Goal: Task Accomplishment & Management: Complete application form

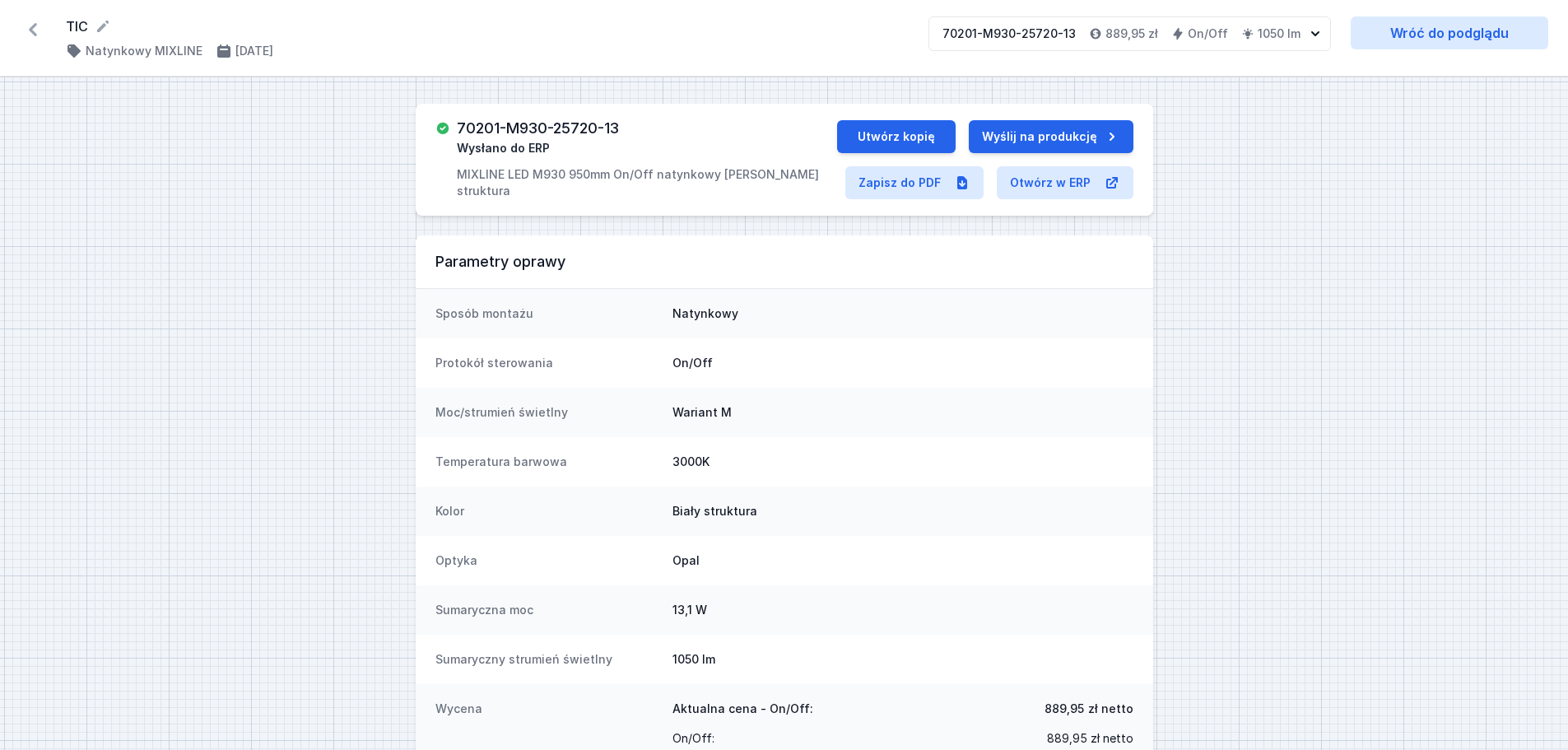
click at [36, 25] on icon at bounding box center [33, 29] width 8 height 13
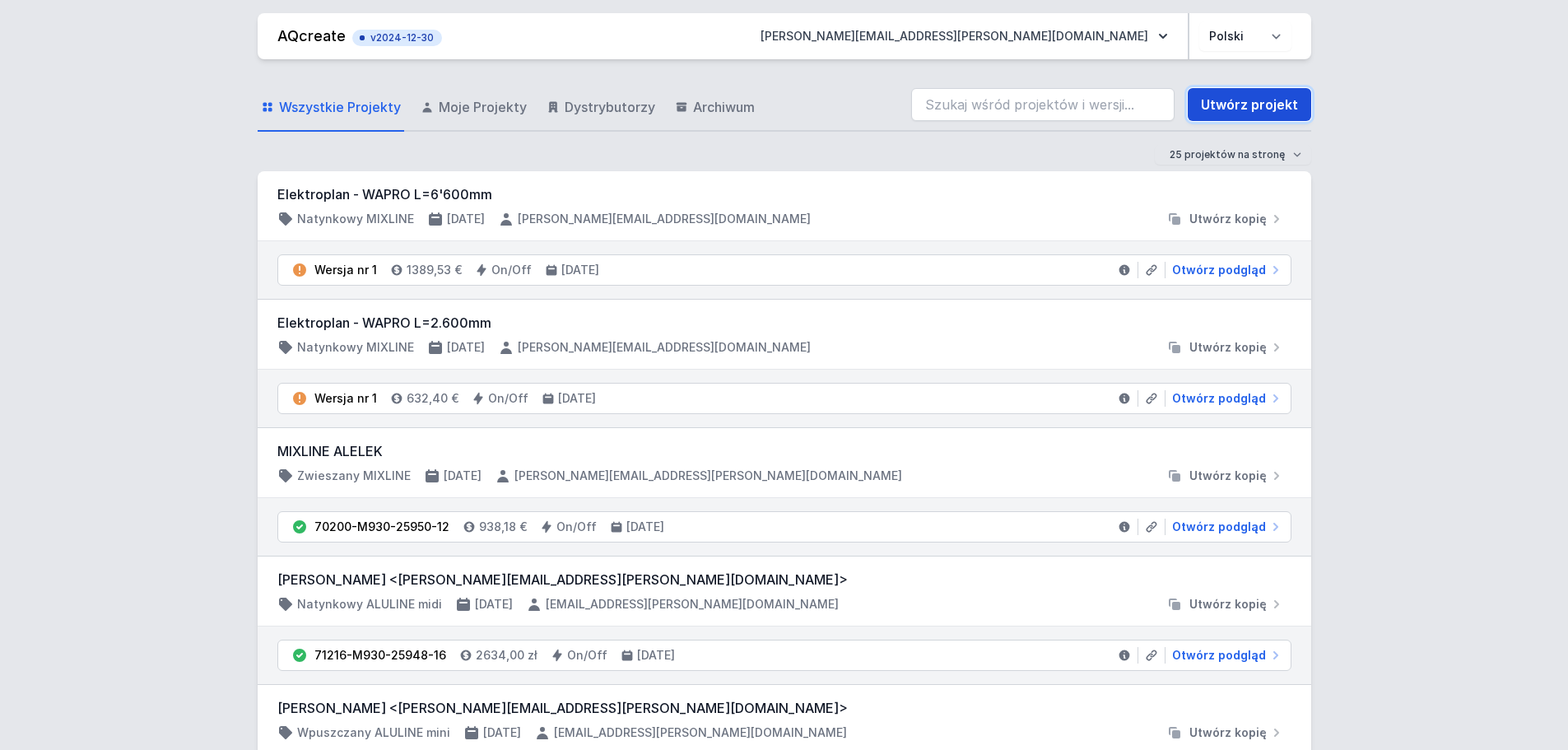
click at [1238, 104] on link "Utwórz projekt" at bounding box center [1249, 104] width 123 height 33
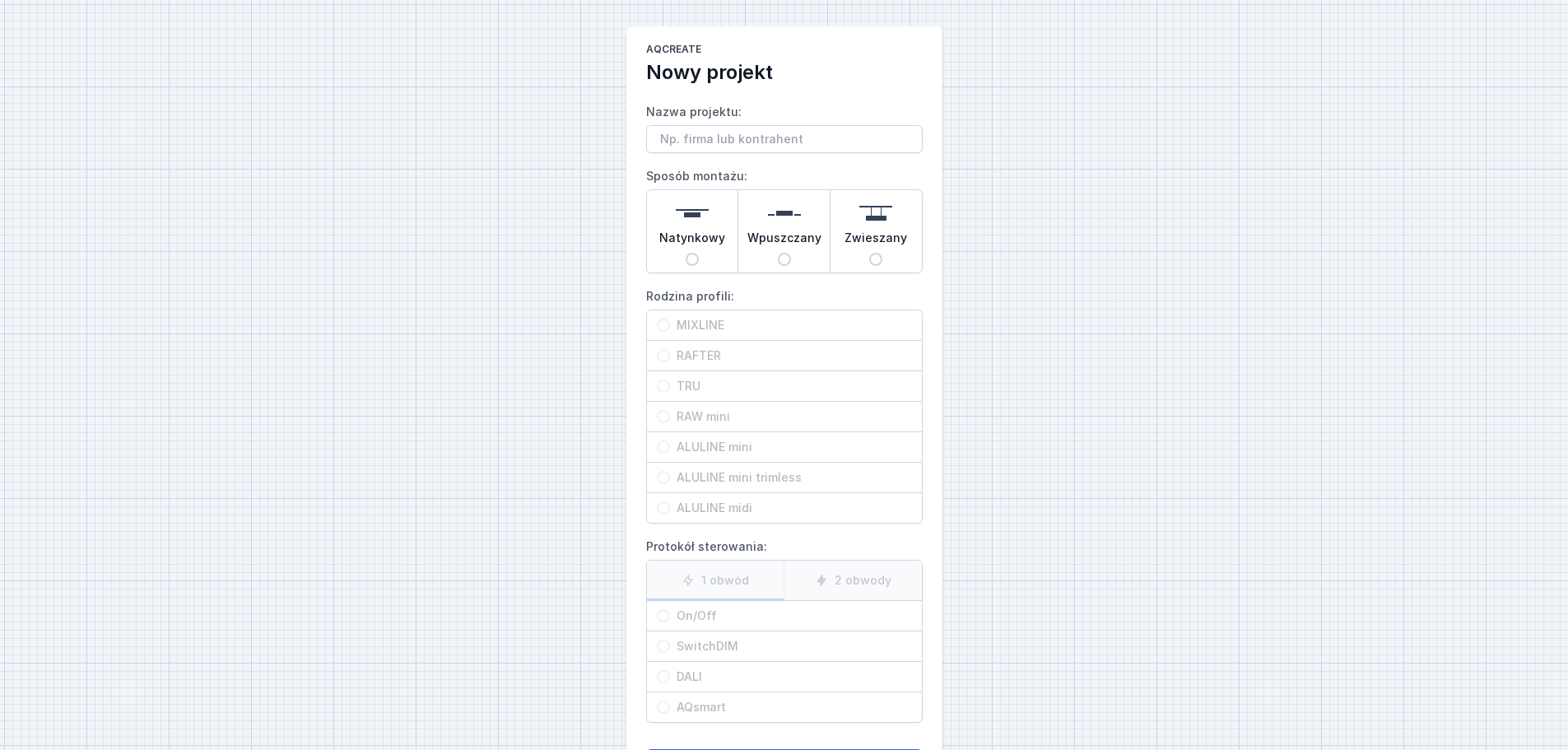
drag, startPoint x: 664, startPoint y: 141, endPoint x: 700, endPoint y: 128, distance: 38.3
click at [664, 141] on input "Nazwa projektu:" at bounding box center [784, 139] width 276 height 28
type input "TIC"
click at [1073, 272] on div "AQcreate Nowy projekt Nazwa projektu: TIC Sposób montażu: Natynkowy Wpuszczany …" at bounding box center [784, 412] width 1568 height 825
click at [694, 254] on input "Natynkowy" at bounding box center [693, 260] width 13 height 13
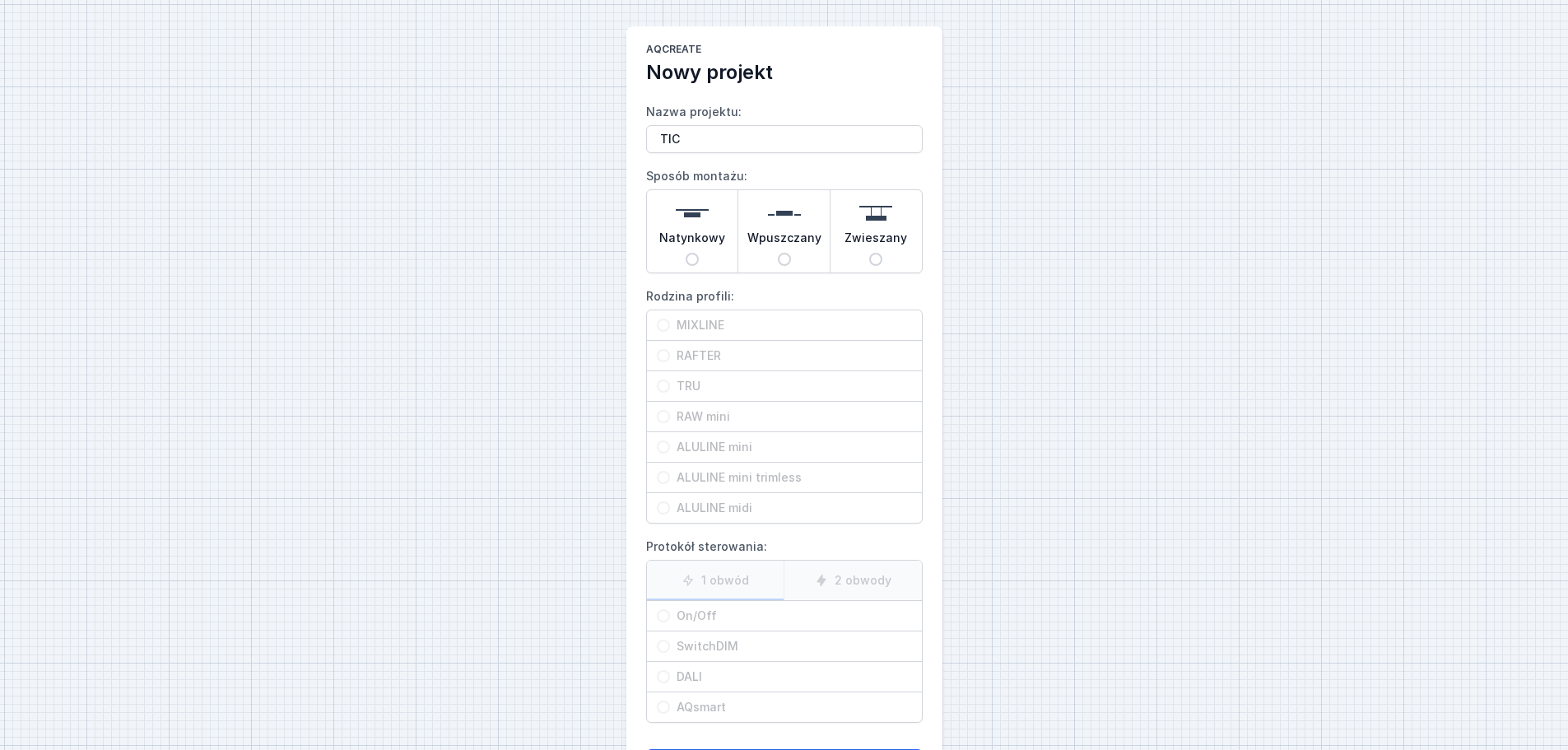
radio input "true"
click at [663, 382] on input "TRU" at bounding box center [663, 386] width 13 height 13
radio input "true"
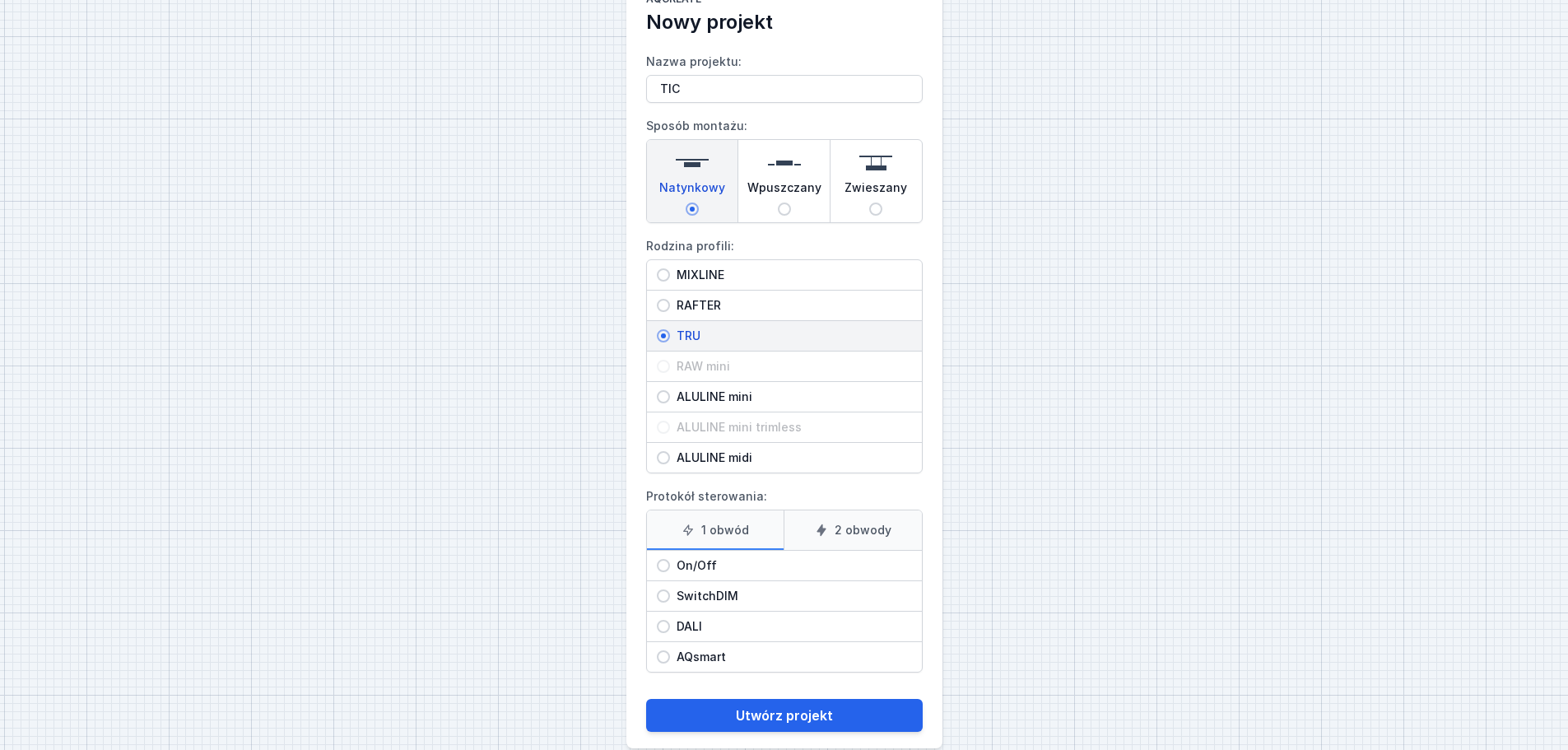
scroll to position [75, 0]
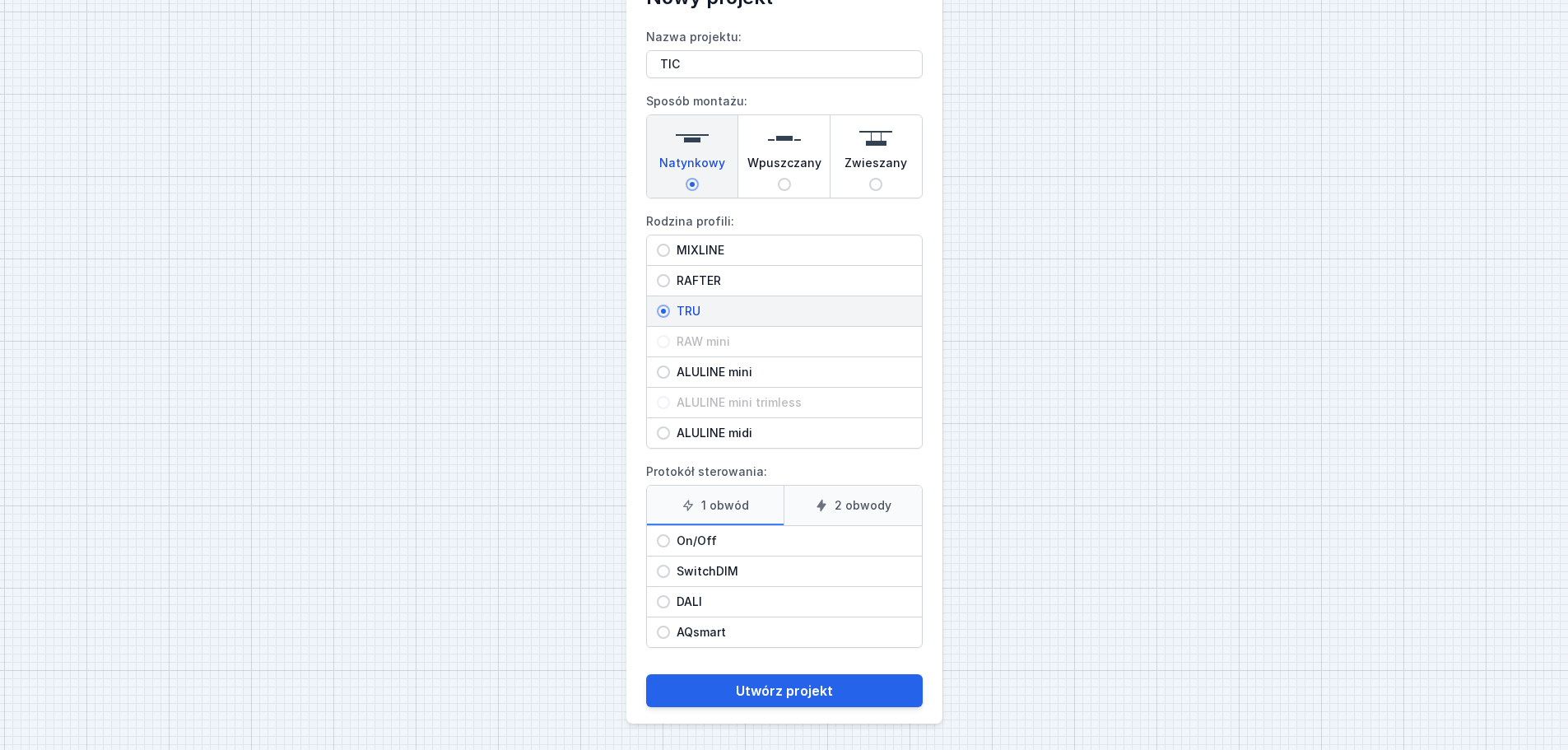
click at [660, 606] on input "DALI" at bounding box center [663, 602] width 13 height 13
radio input "true"
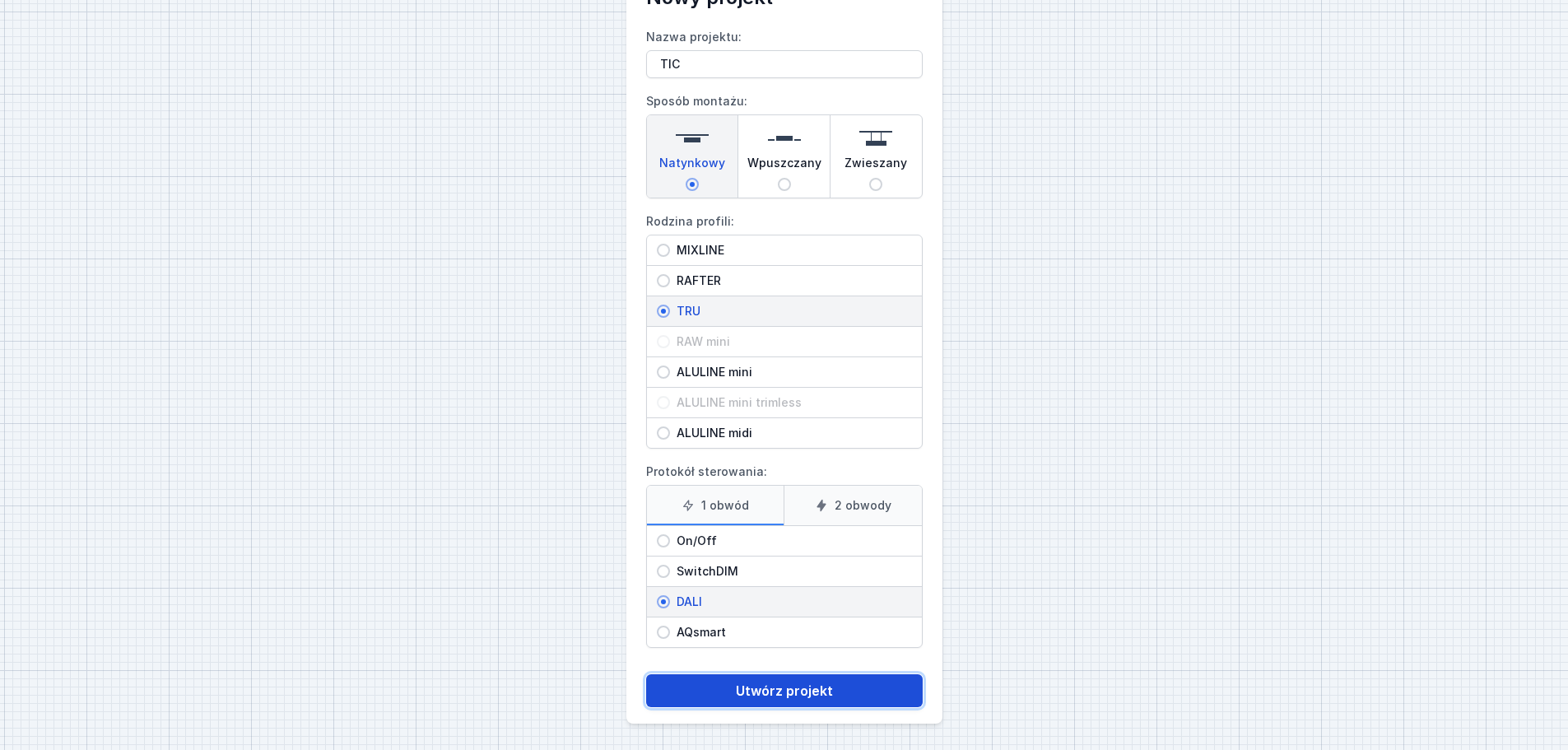
click at [782, 694] on button "Utwórz projekt" at bounding box center [784, 690] width 276 height 33
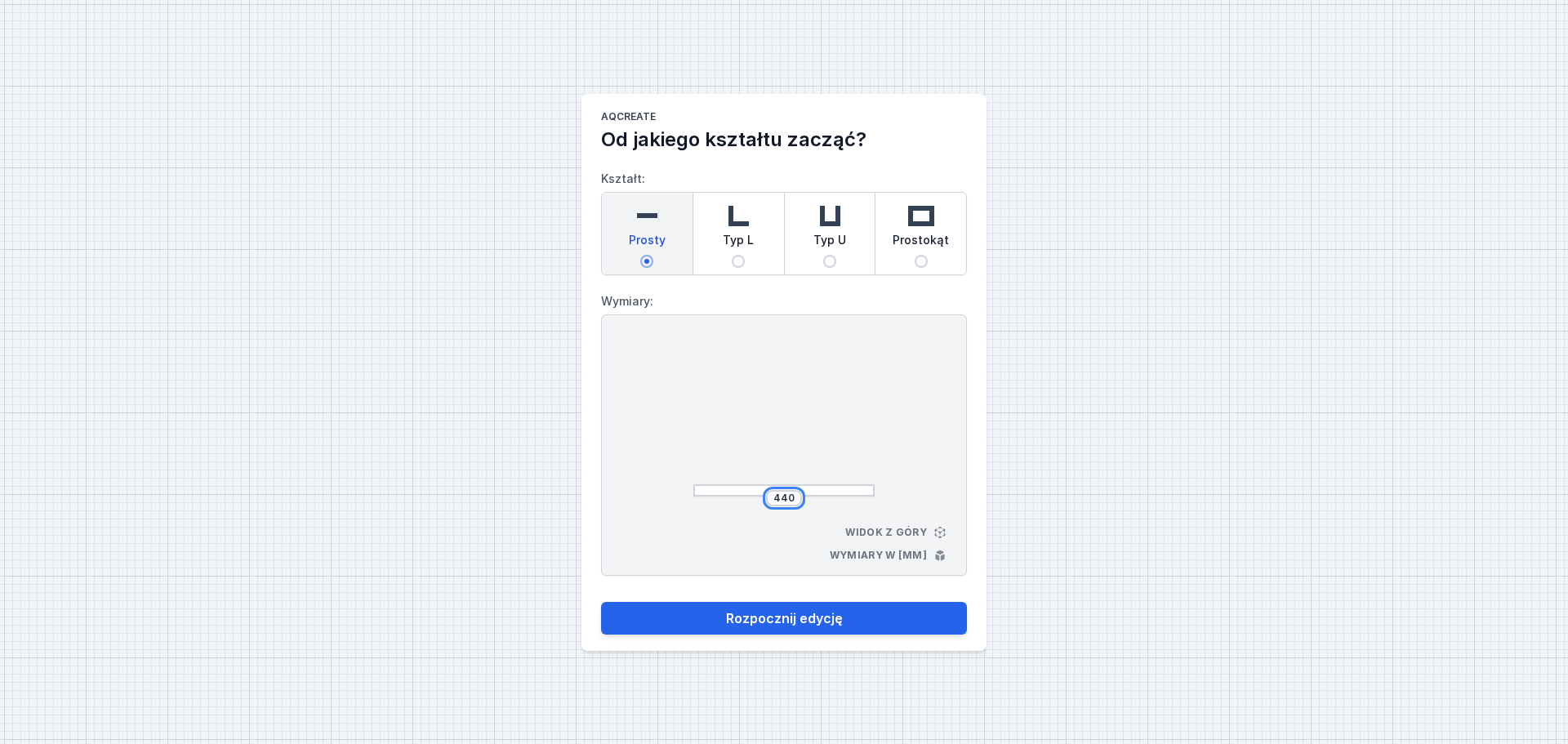
click at [795, 496] on input "440" at bounding box center [784, 498] width 26 height 13
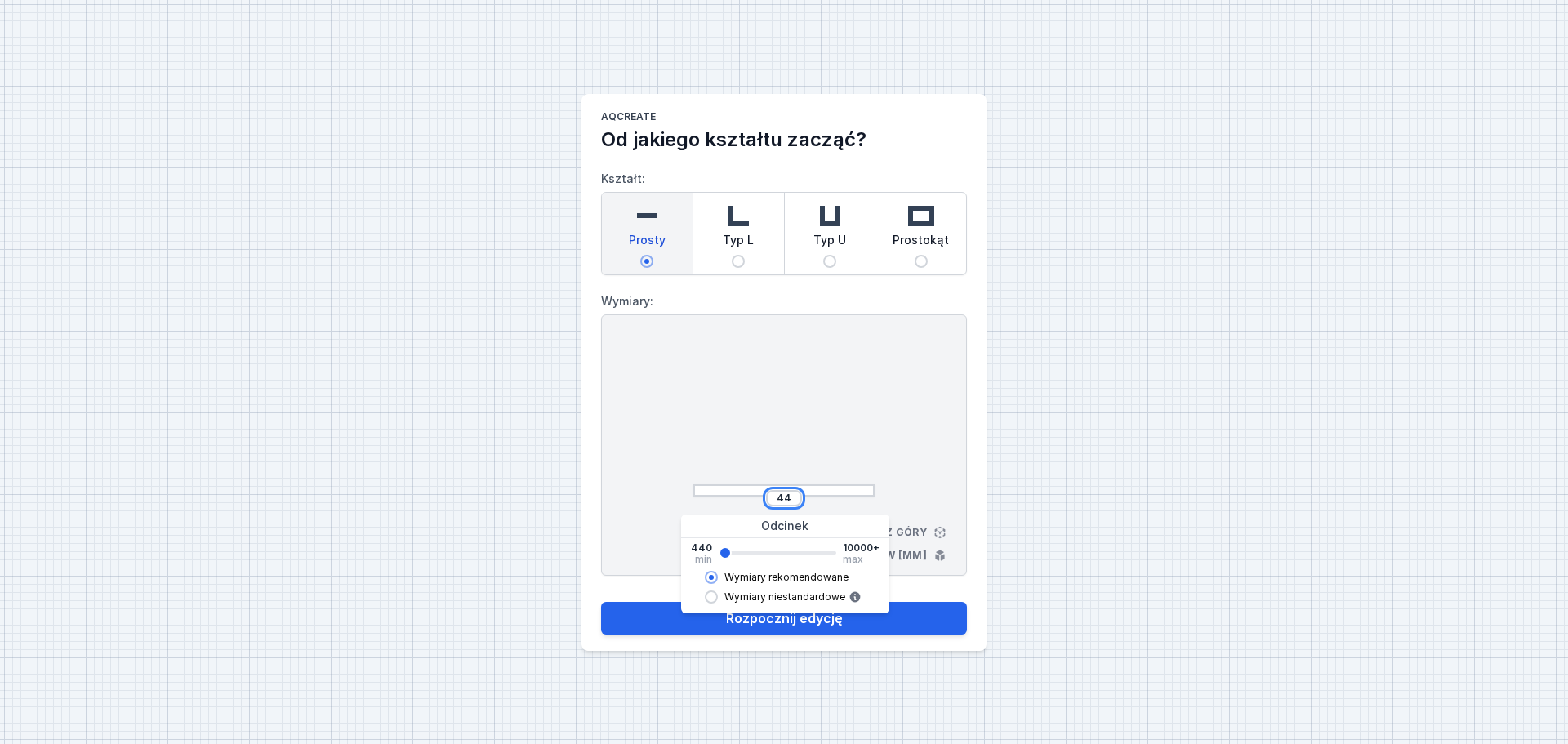
type input "4"
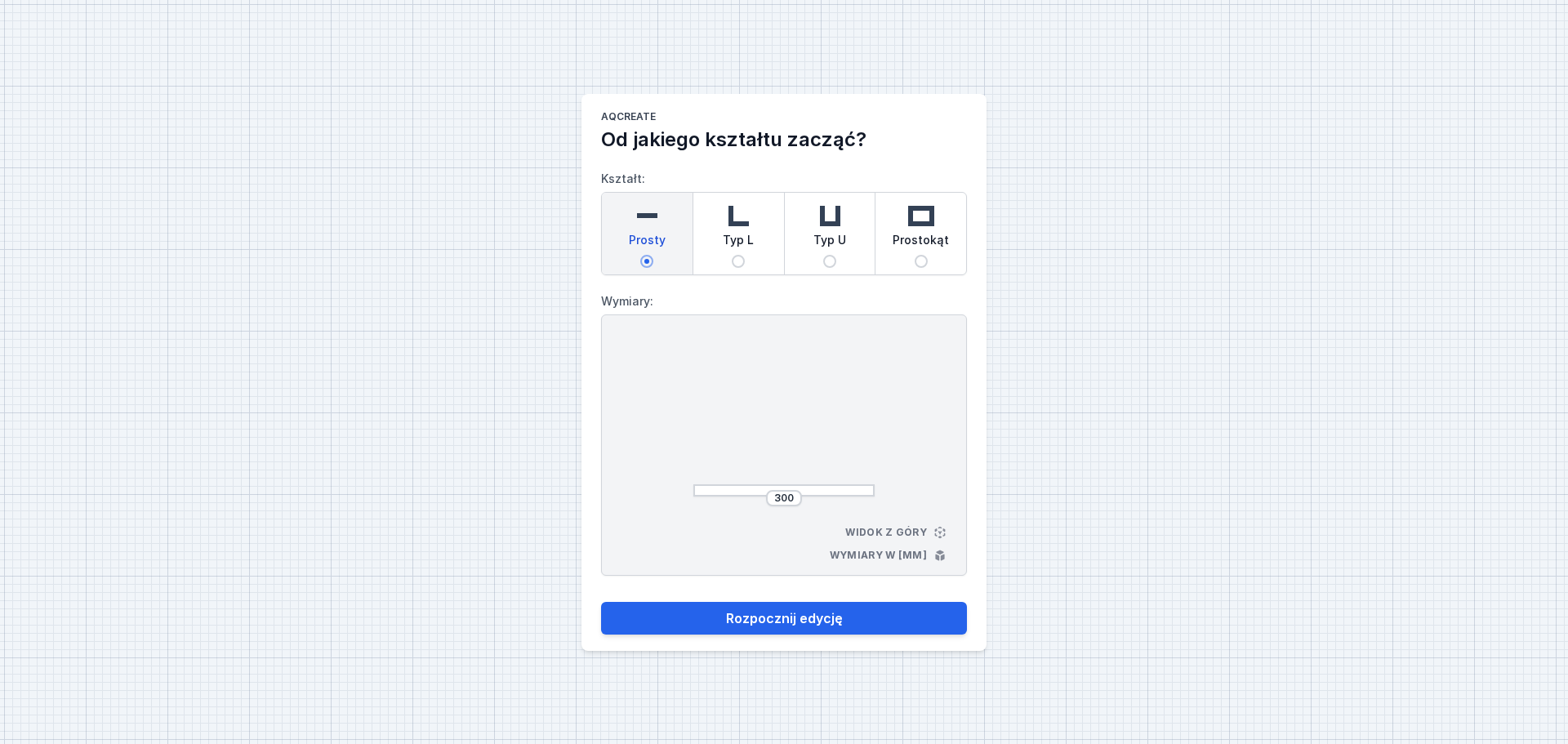
click at [921, 402] on div "300 Widok z góry Wymiary w [mm]" at bounding box center [784, 445] width 366 height 262
click at [792, 494] on input "300" at bounding box center [784, 498] width 26 height 13
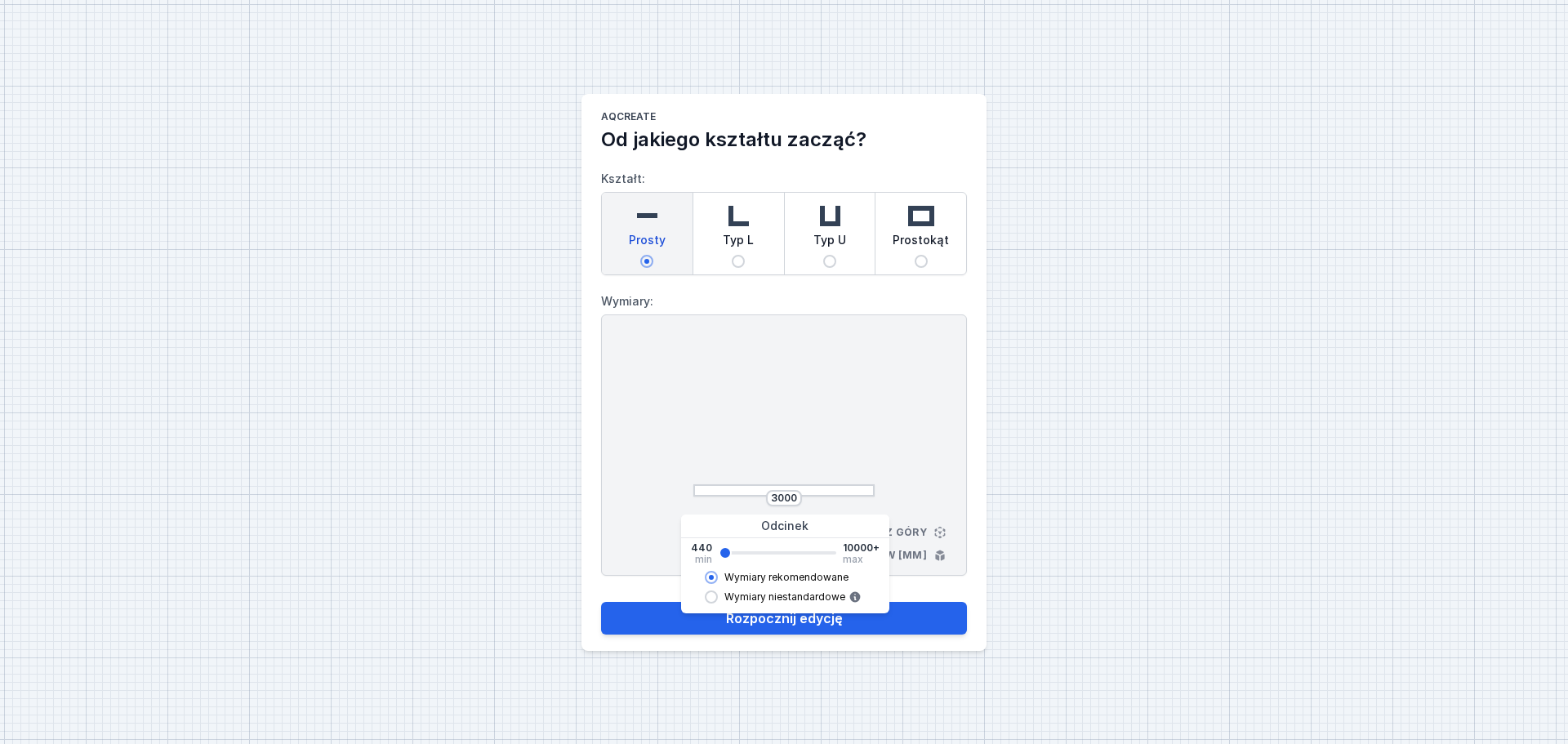
type input "2962"
click at [897, 417] on div "2962 Widok z góry Wymiary w [mm]" at bounding box center [784, 445] width 366 height 262
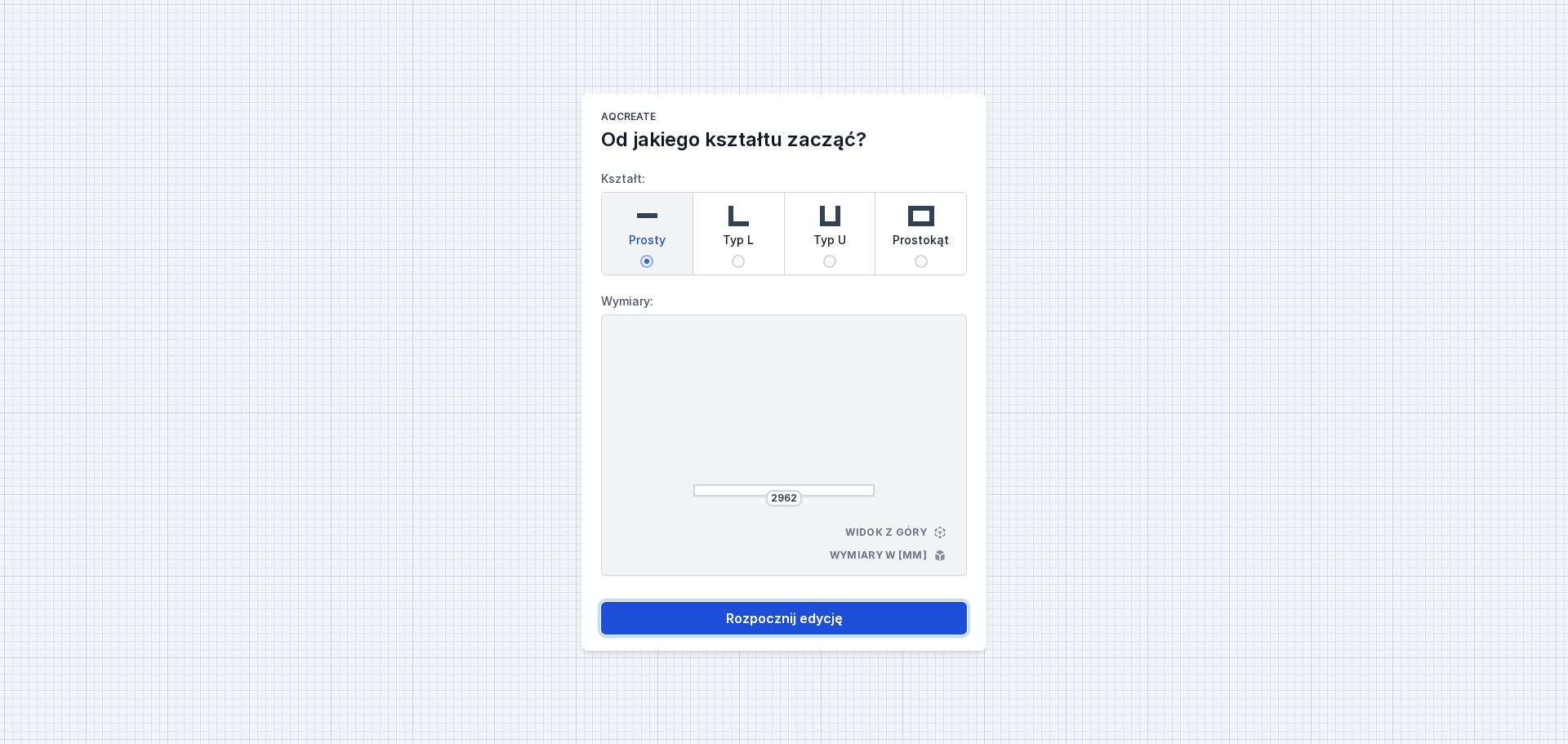
click at [772, 622] on button "Rozpocznij edycję" at bounding box center [784, 618] width 366 height 32
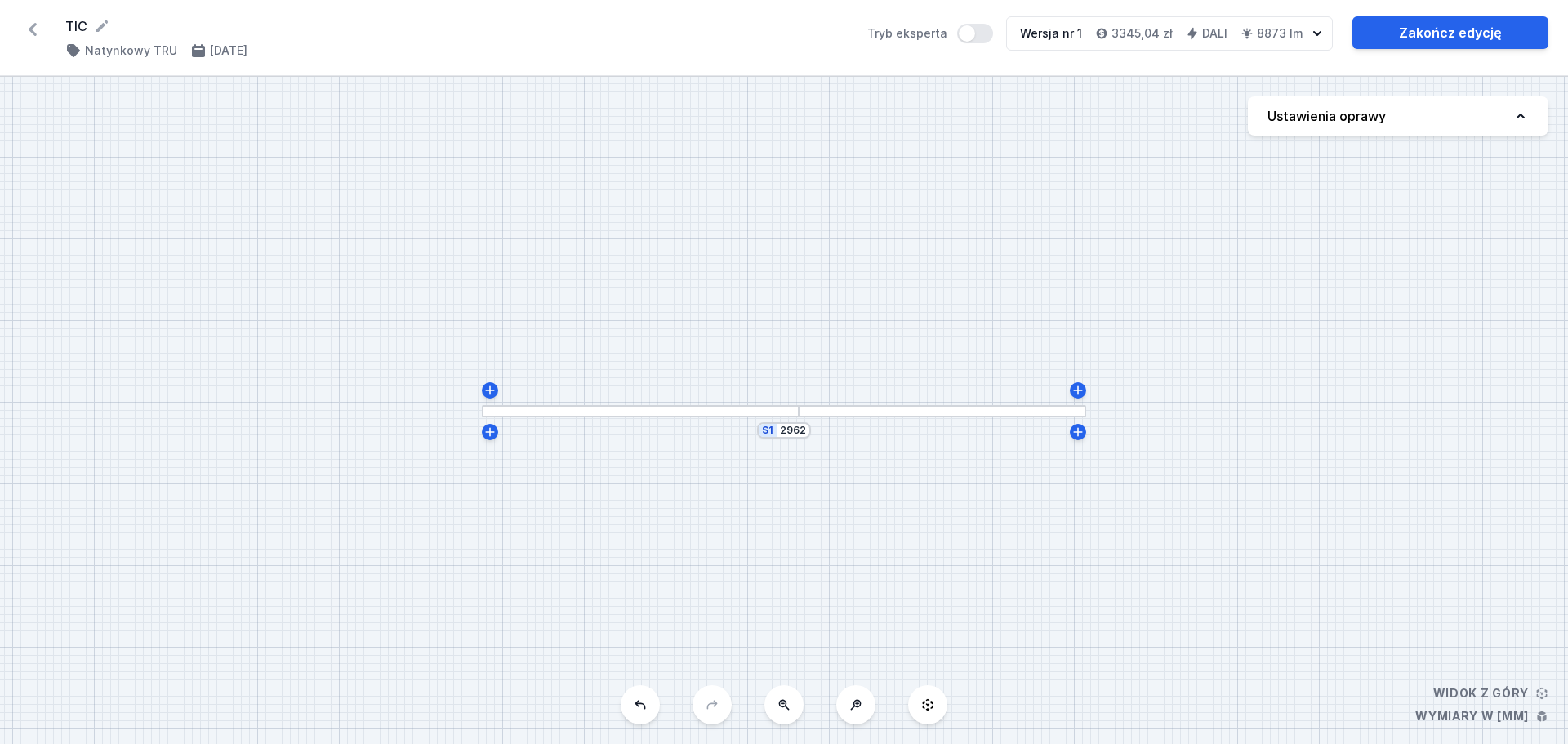
click at [1518, 116] on icon at bounding box center [1521, 116] width 17 height 17
select select "M"
select select "3000"
select select "4"
select select "opal"
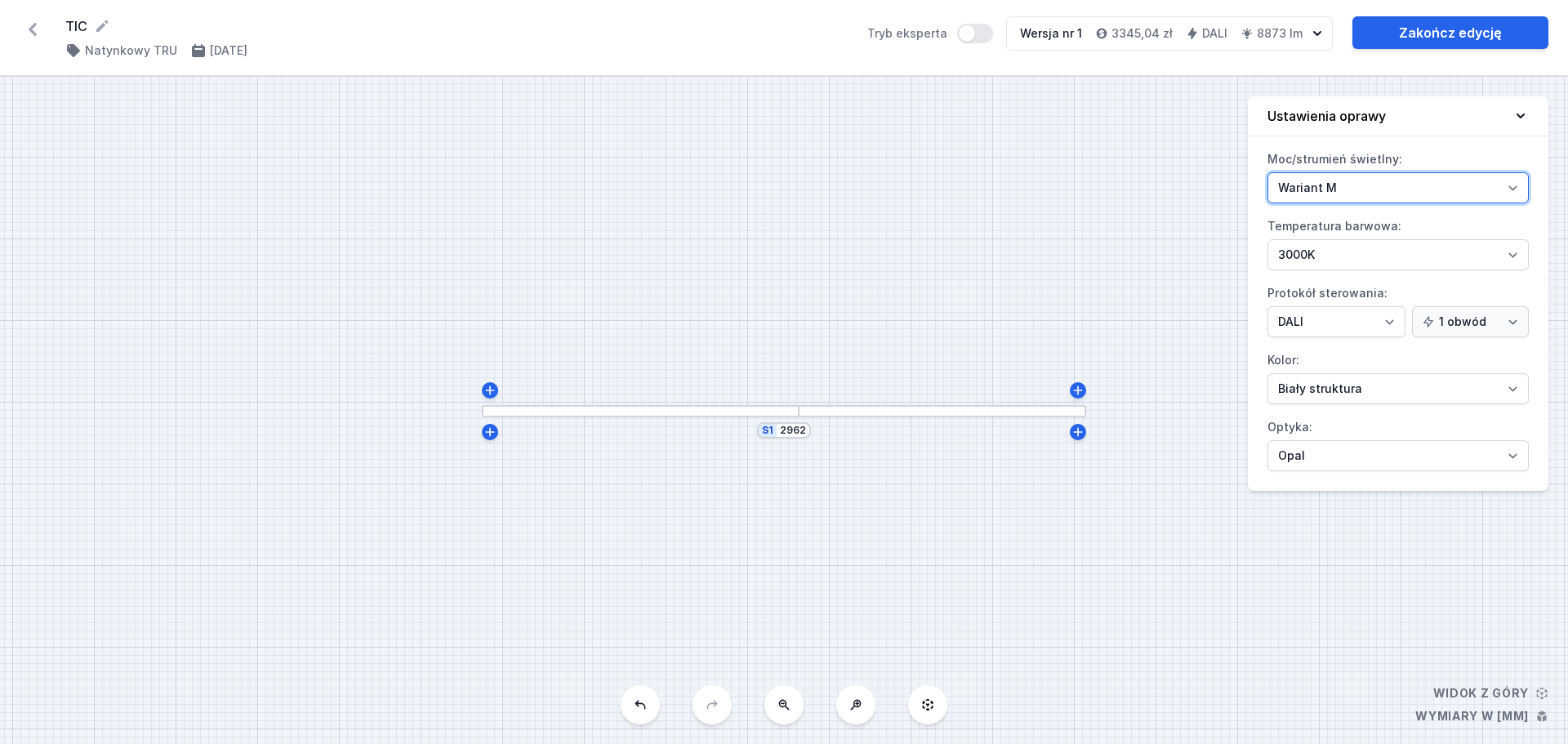
click at [1508, 187] on select "Wariant L Wariant M" at bounding box center [1399, 187] width 262 height 31
select select "L"
click at [1268, 172] on select "Wariant L Wariant M" at bounding box center [1399, 187] width 262 height 31
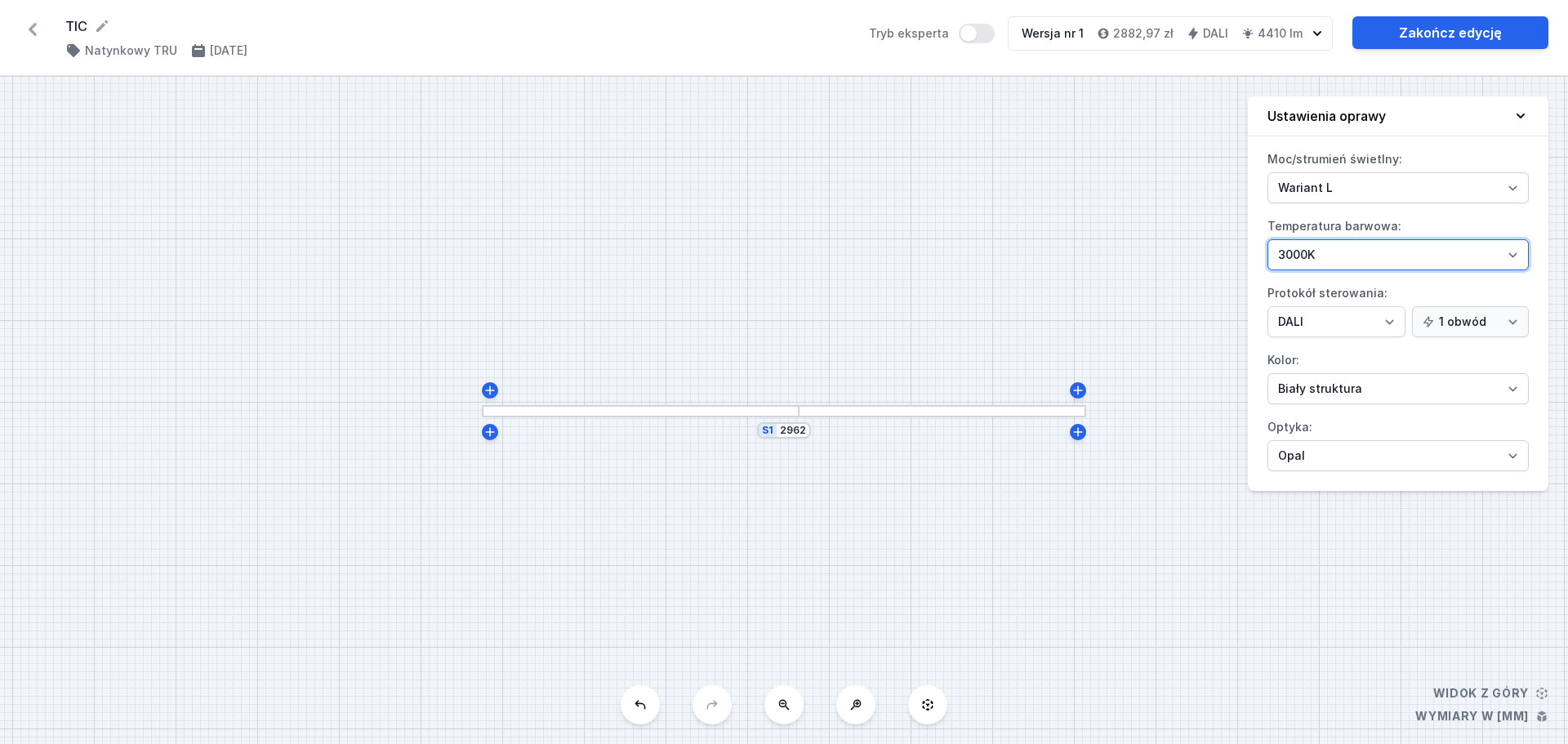
click at [1511, 260] on select "4000K 3000K 2700K" at bounding box center [1399, 254] width 262 height 31
select select "2700"
click at [1268, 239] on select "4000K 3000K 2700K" at bounding box center [1399, 254] width 262 height 31
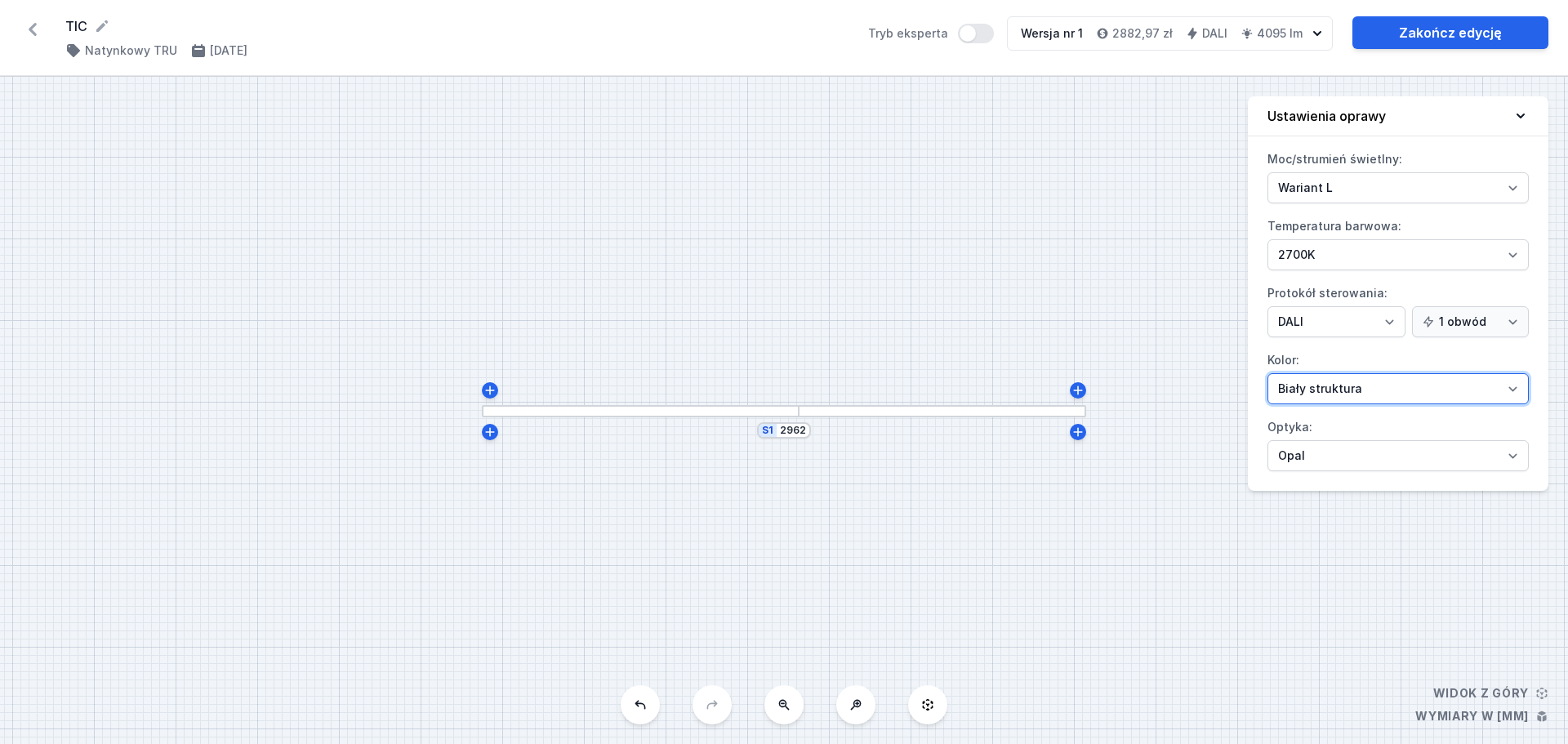
click at [1511, 392] on select "Biały struktura Czarny struktura Złoty struktura Miedziany Szary Inny (z palety…" at bounding box center [1399, 388] width 262 height 31
select select "2"
click at [1268, 373] on select "Biały struktura Czarny struktura Złoty struktura Miedziany Szary Inny (z palety…" at bounding box center [1399, 388] width 262 height 31
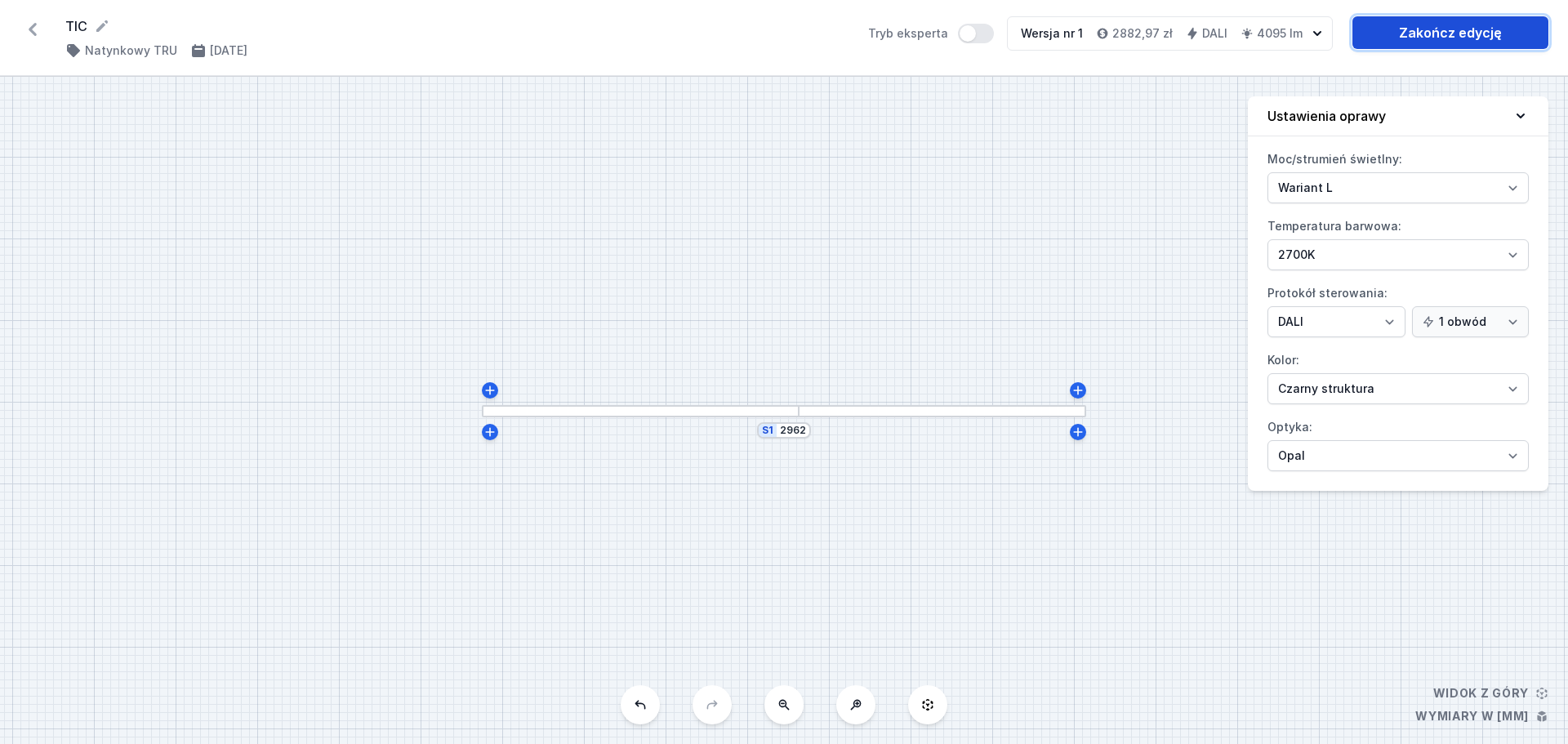
click at [1437, 29] on link "Zakończ edycję" at bounding box center [1451, 32] width 196 height 32
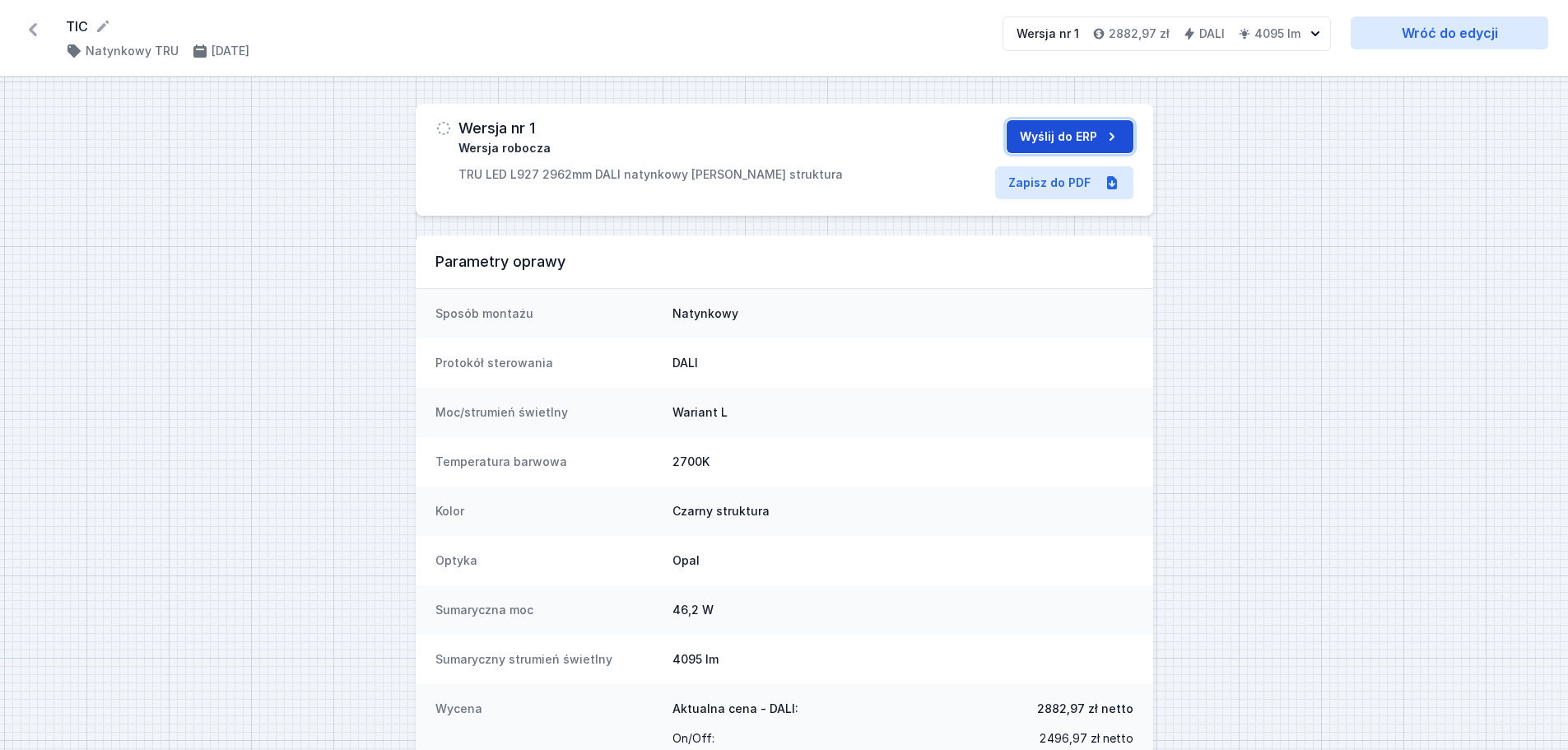
click at [1040, 135] on button "Wyślij do ERP" at bounding box center [1069, 136] width 127 height 33
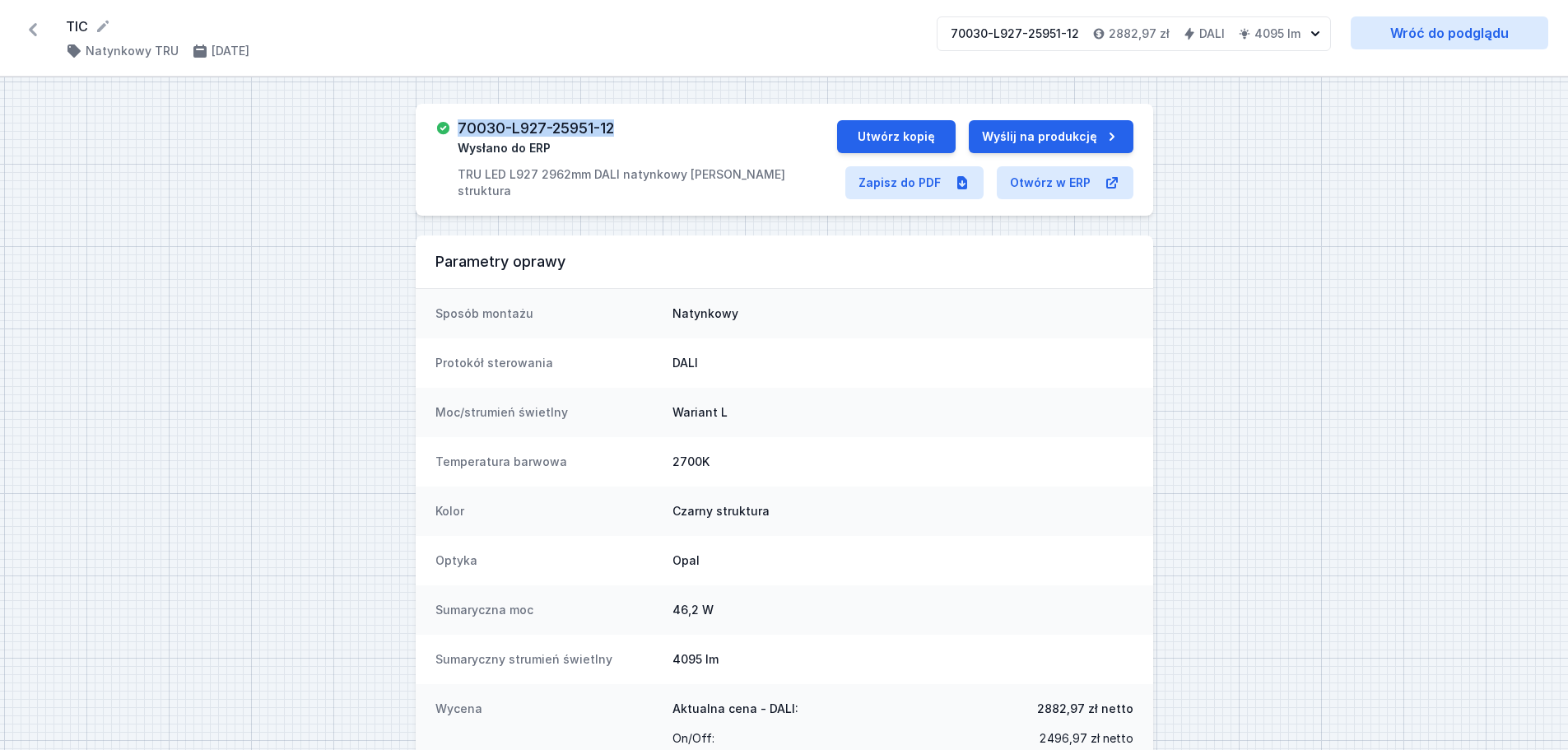
drag, startPoint x: 623, startPoint y: 129, endPoint x: 460, endPoint y: 127, distance: 163.0
click at [460, 127] on div "70030-L927-25951-12 Wysłano do ERP TRU LED L927 2962mm DALI natynkowy [PERSON_N…" at bounding box center [646, 160] width 379 height 79
copy h3 "70030-L927-25951-12"
